Goal: Find contact information: Obtain details needed to contact an individual or organization

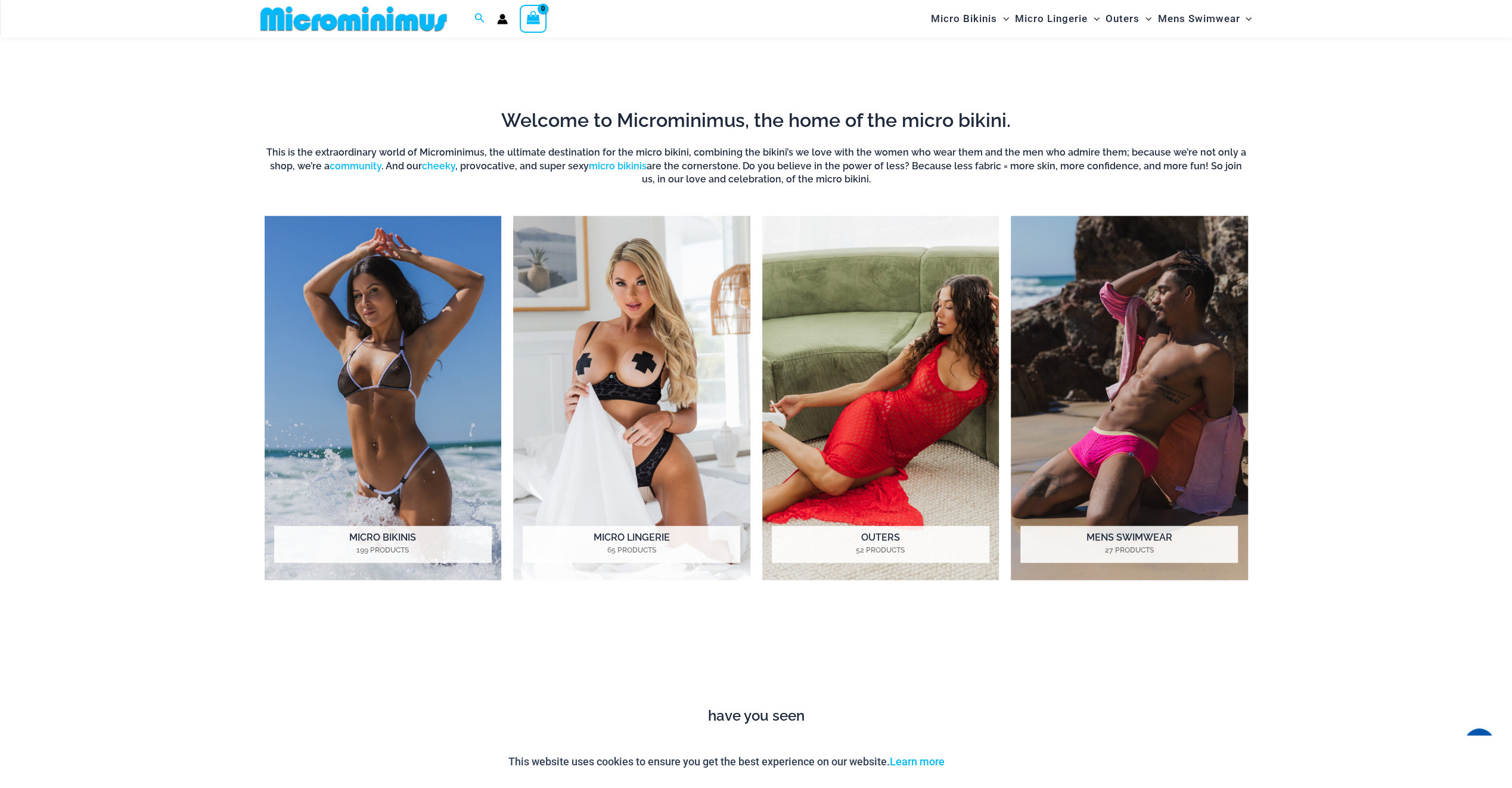
scroll to position [1182, 0]
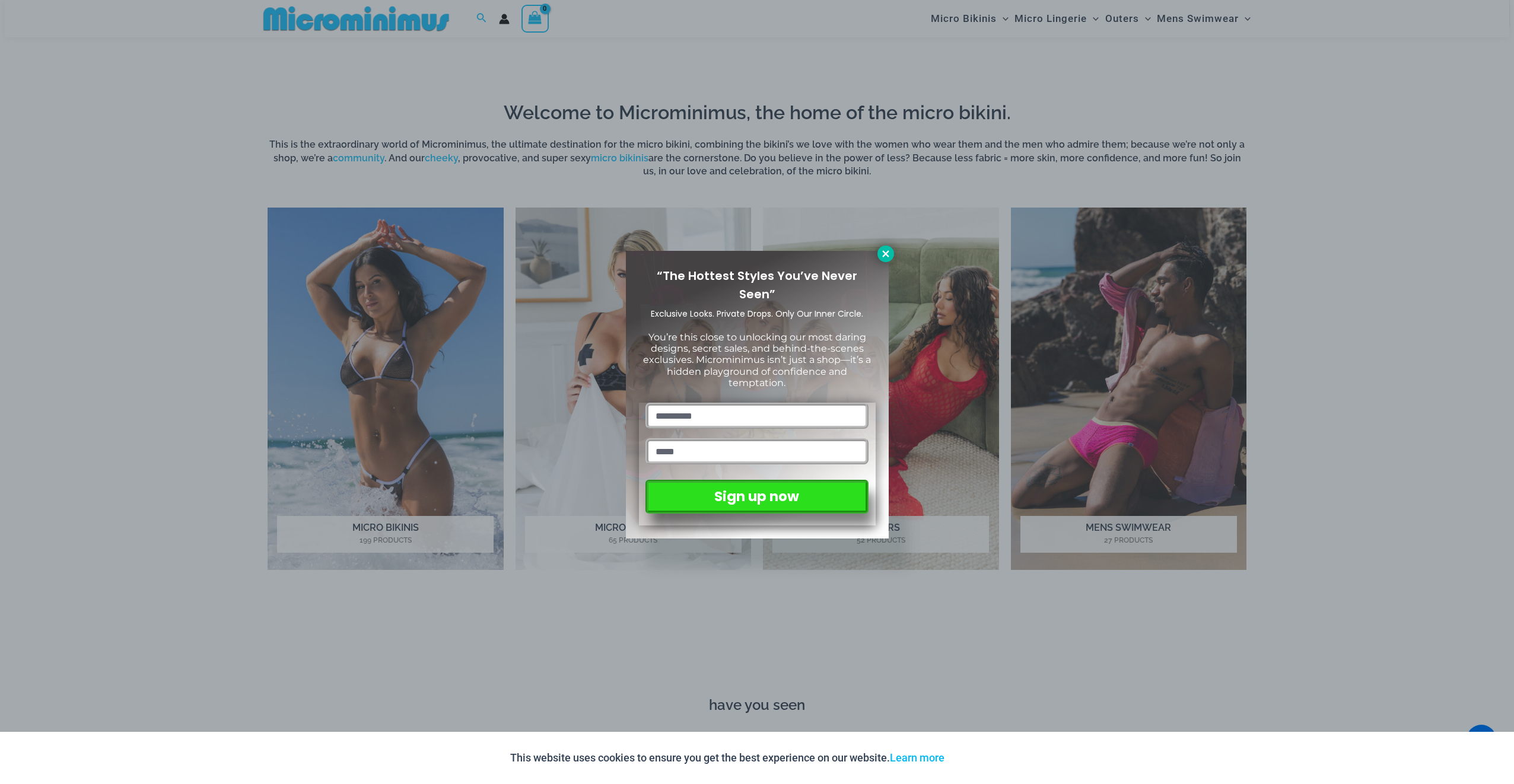
click at [882, 250] on icon at bounding box center [886, 254] width 11 height 11
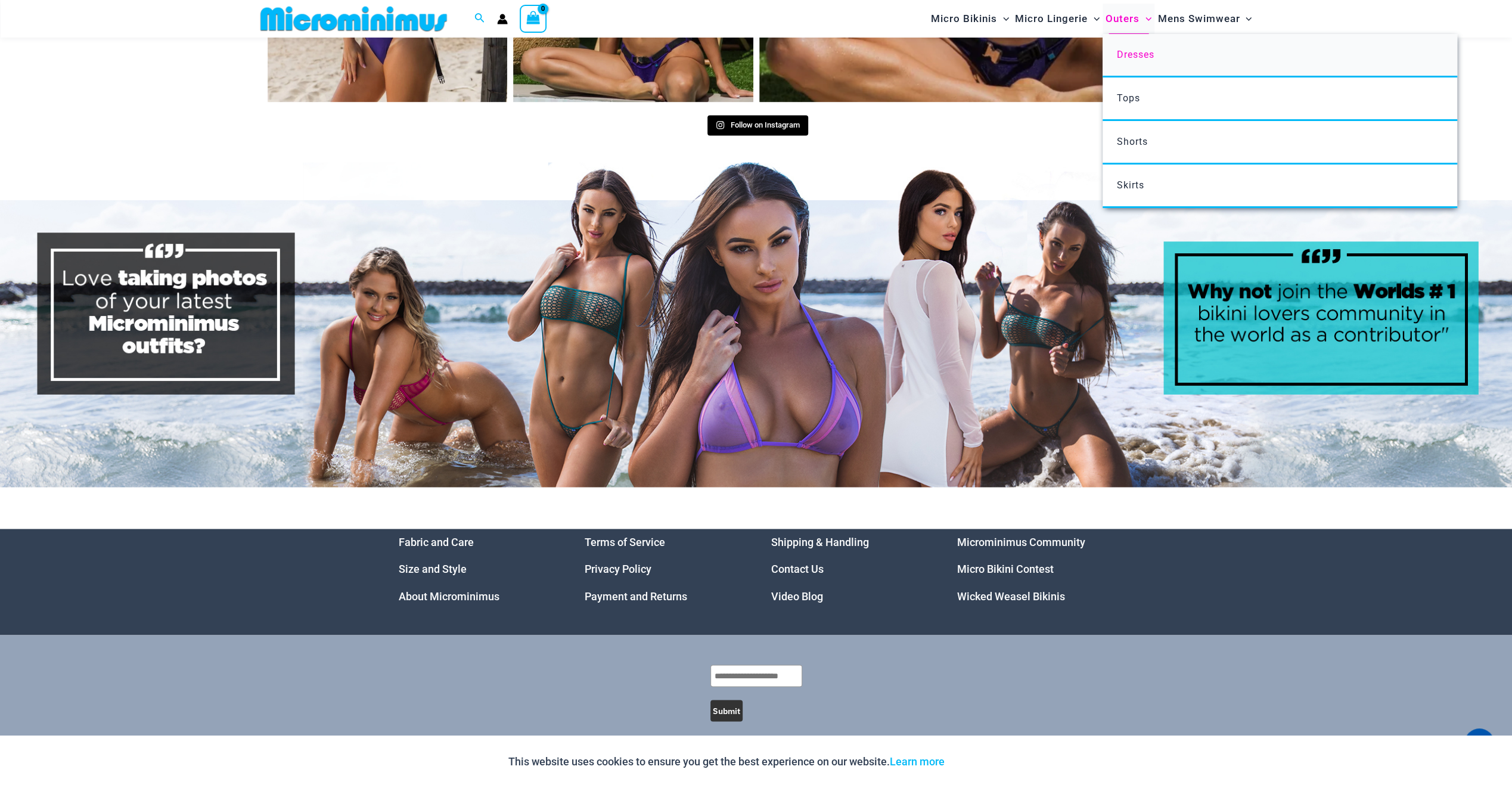
scroll to position [5609, 0]
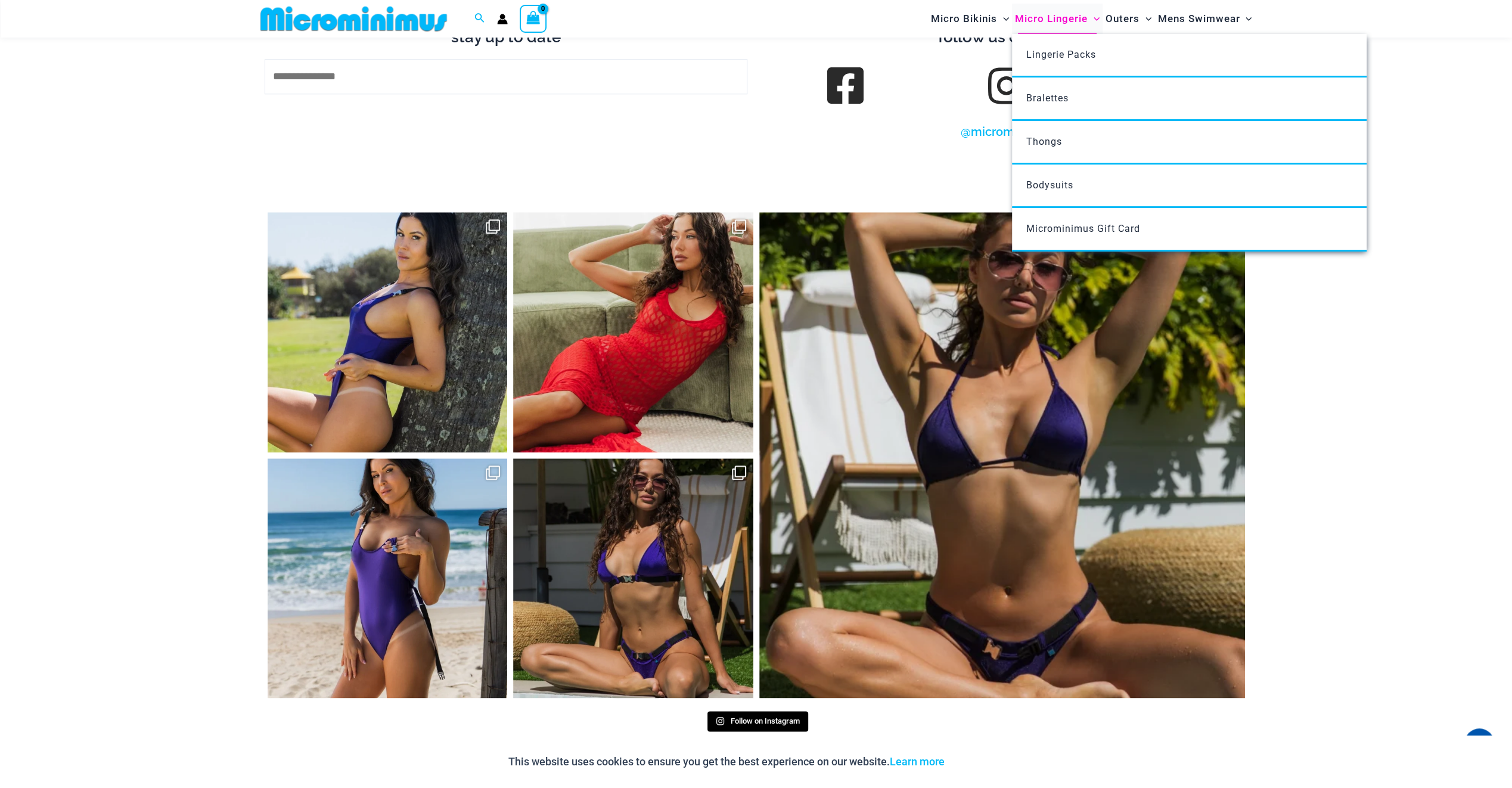
click at [1064, 20] on span "Micro Lingerie" at bounding box center [1052, 19] width 73 height 30
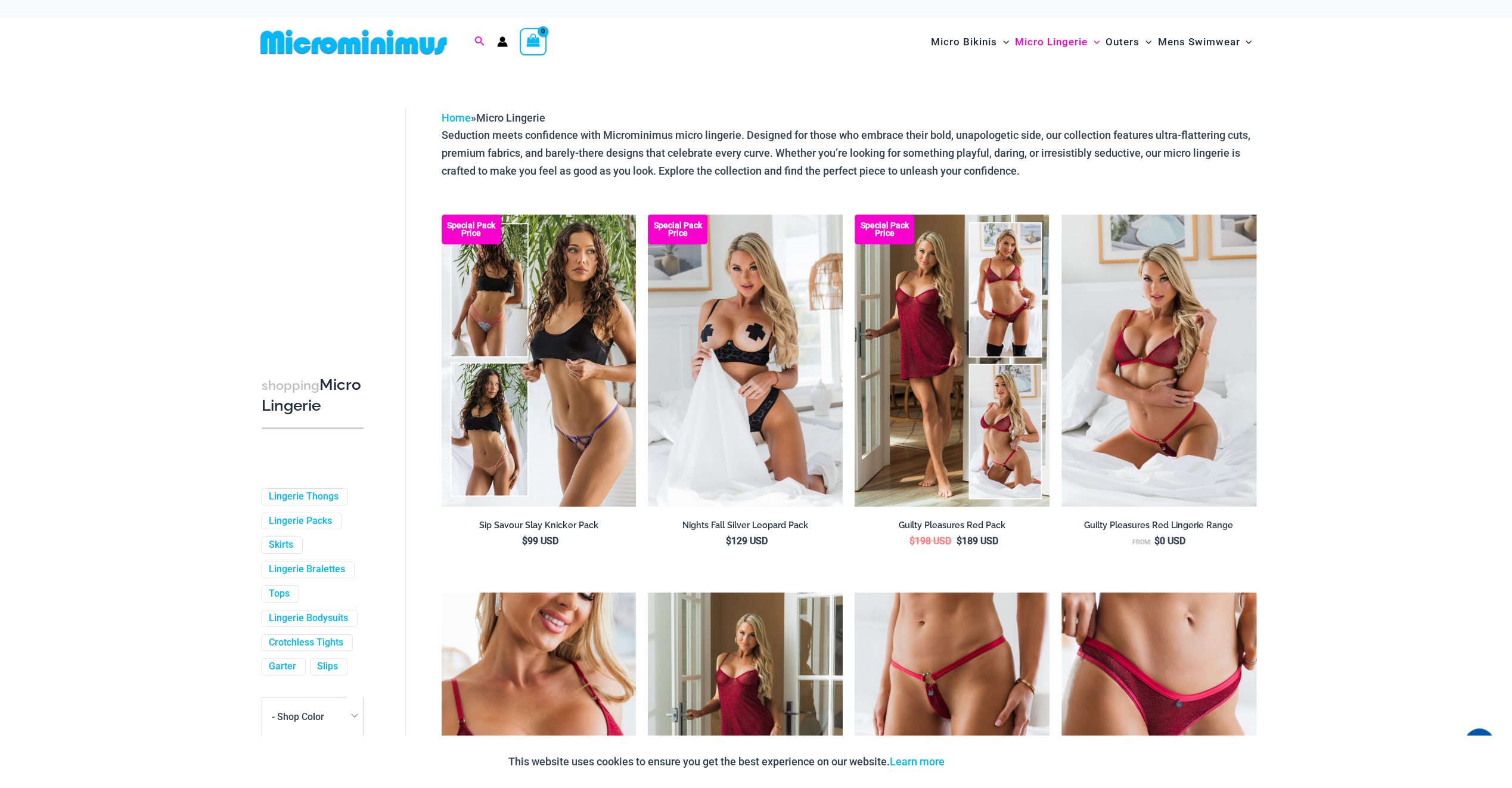
click at [479, 39] on icon "Search icon link" at bounding box center [479, 42] width 10 height 11
type input "****"
click button "Search" at bounding box center [0, 0] width 0 height 0
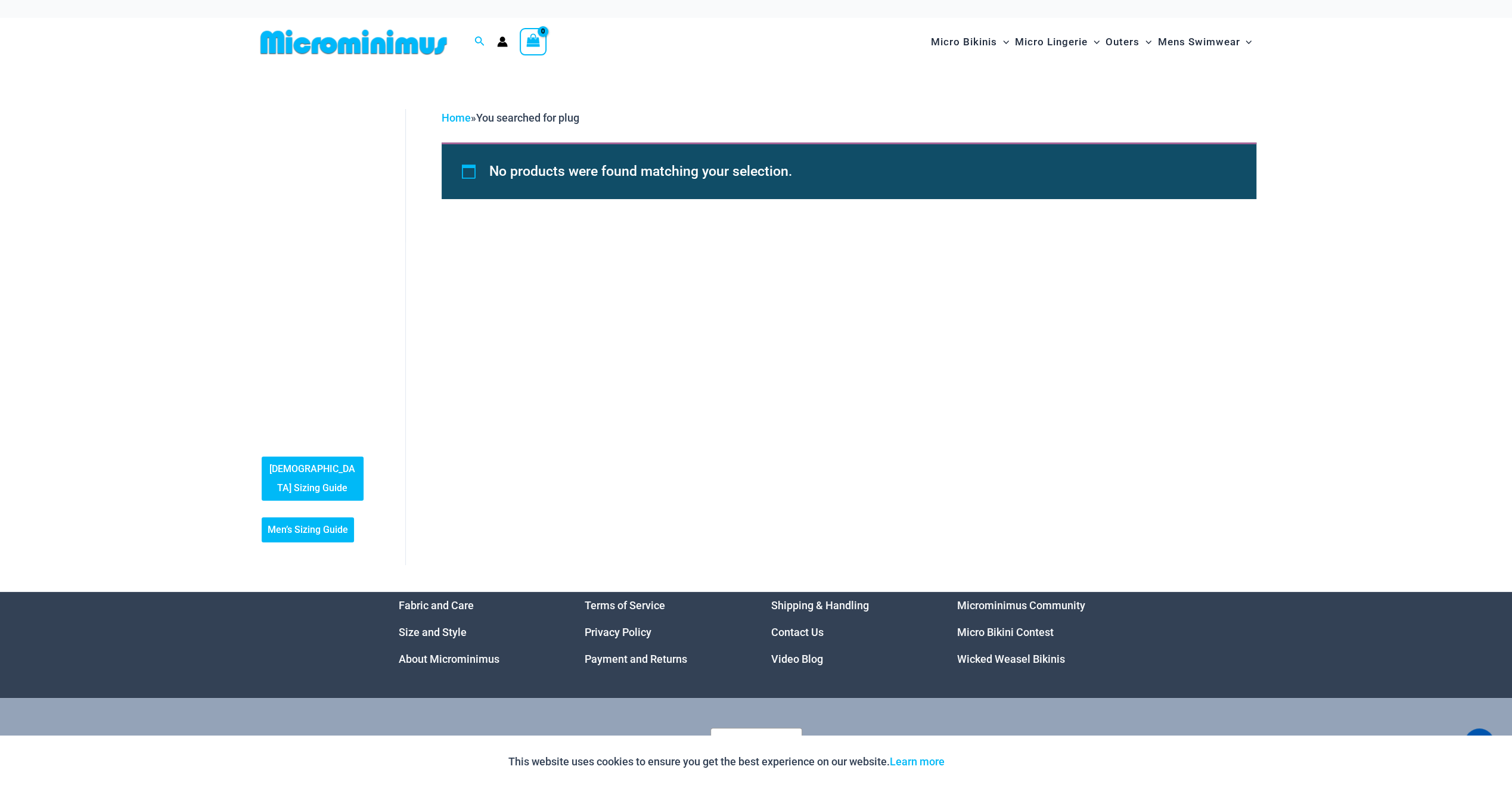
click at [795, 626] on link "Contact Us" at bounding box center [798, 632] width 52 height 13
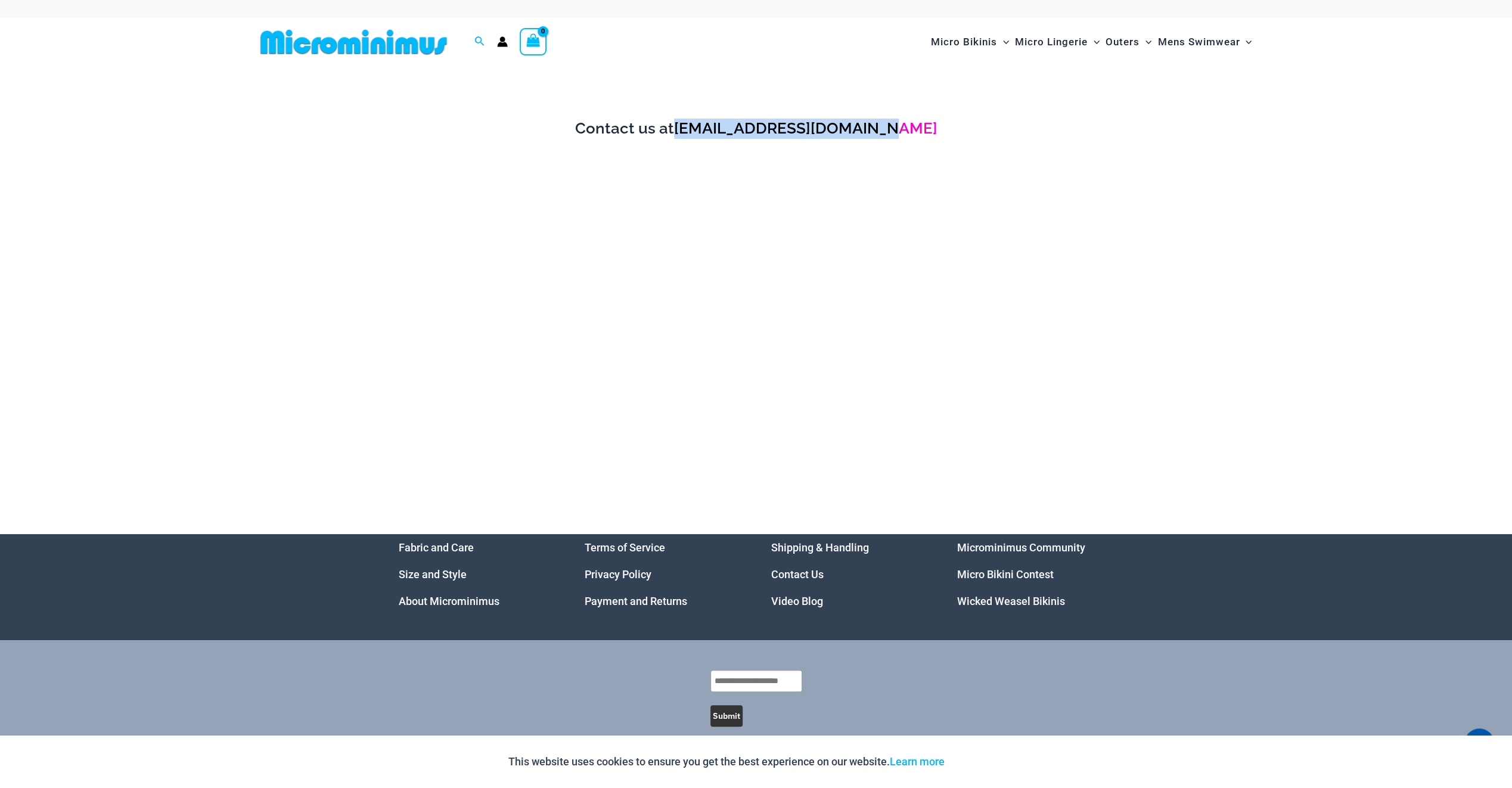
drag, startPoint x: 950, startPoint y: 130, endPoint x: 701, endPoint y: 128, distance: 249.0
click at [701, 128] on h3 "Contact us at support@microminimus.com" at bounding box center [756, 128] width 1001 height 20
copy link "support@microminimus.com"
